Goal: Information Seeking & Learning: Find specific fact

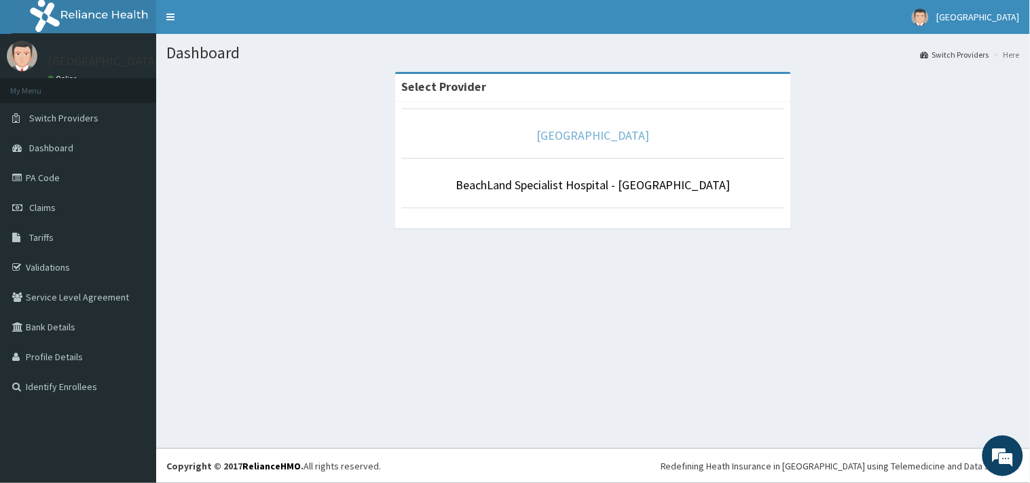
click at [555, 132] on link "[GEOGRAPHIC_DATA]" at bounding box center [593, 136] width 113 height 16
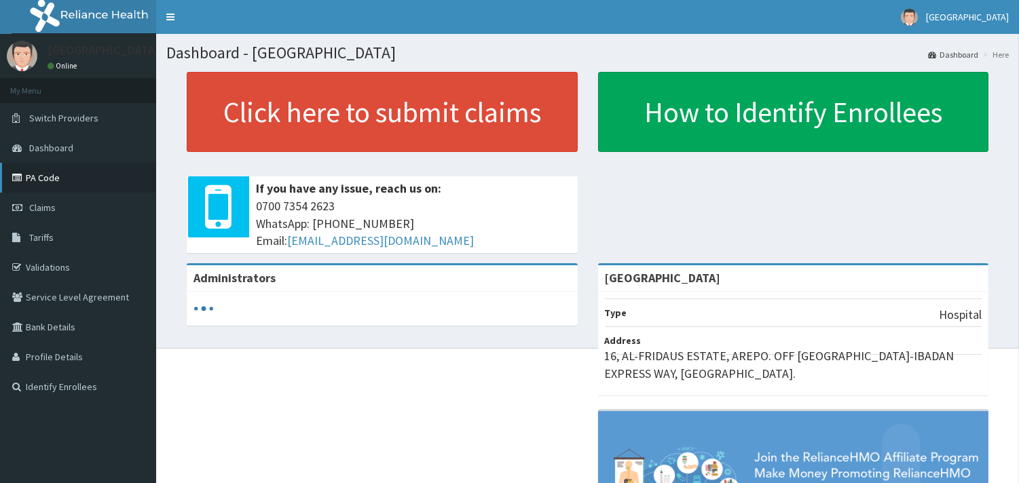
drag, startPoint x: 0, startPoint y: 0, endPoint x: 37, endPoint y: 178, distance: 182.2
click at [37, 178] on link "PA Code" at bounding box center [78, 178] width 156 height 30
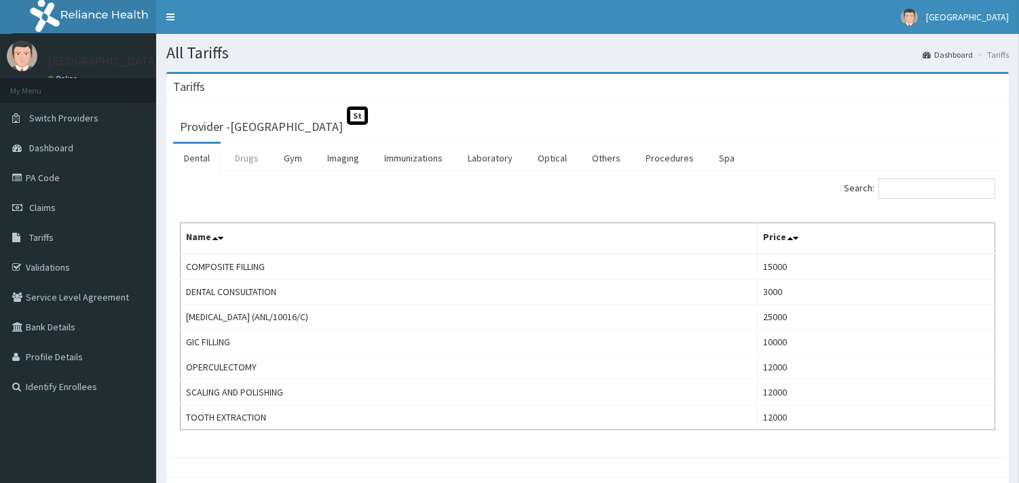
click at [255, 159] on link "Drugs" at bounding box center [246, 158] width 45 height 29
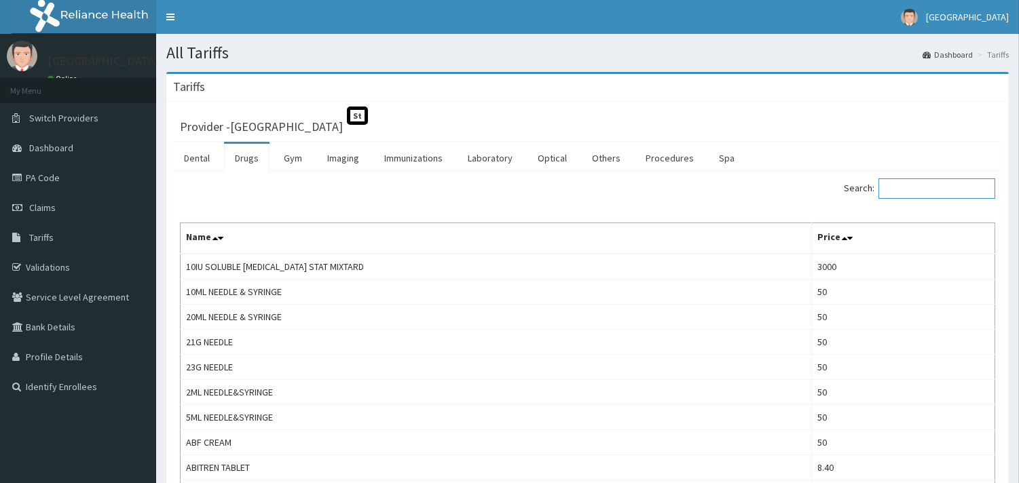
click at [905, 193] on input "Search:" at bounding box center [936, 188] width 117 height 20
paste input "ASTYFER SYR"
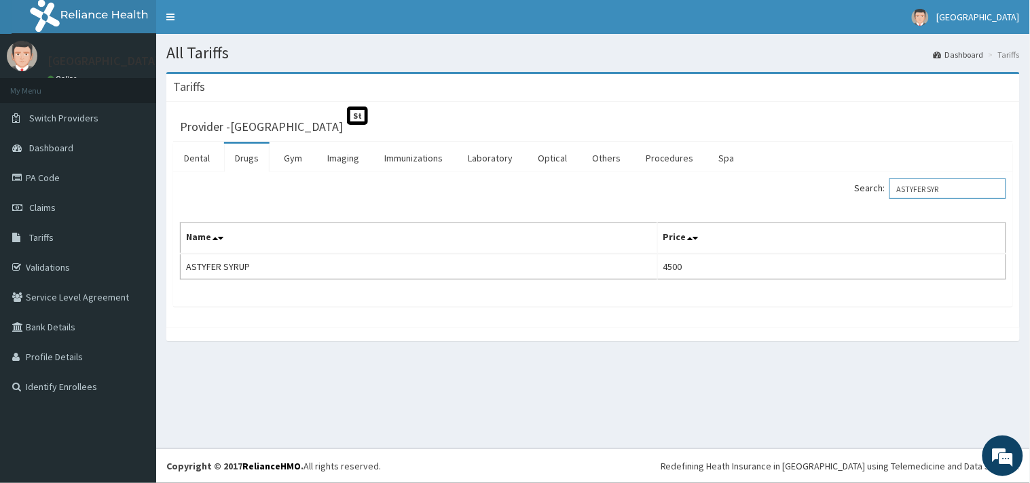
type input "ASTYFER SYR"
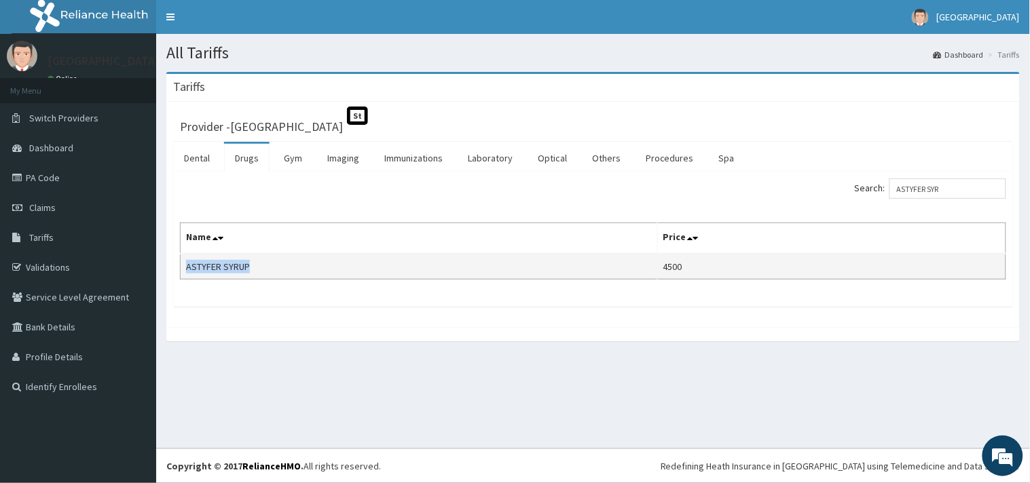
drag, startPoint x: 187, startPoint y: 267, endPoint x: 251, endPoint y: 267, distance: 64.5
click at [250, 267] on td "ASTYFER SYRUP" at bounding box center [419, 267] width 477 height 26
copy td "ASTYFER SYRUP"
